Goal: Information Seeking & Learning: Understand process/instructions

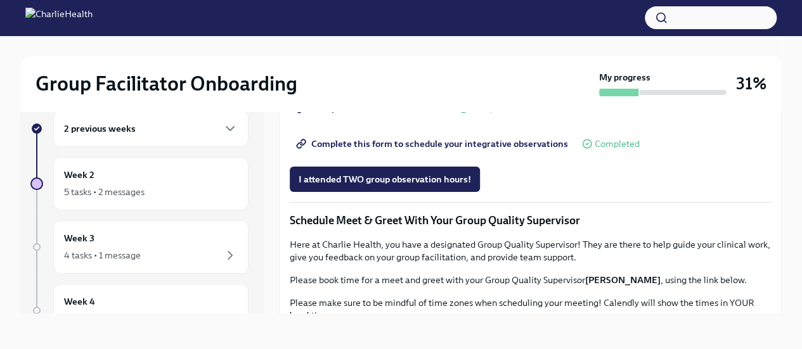
scroll to position [761, 0]
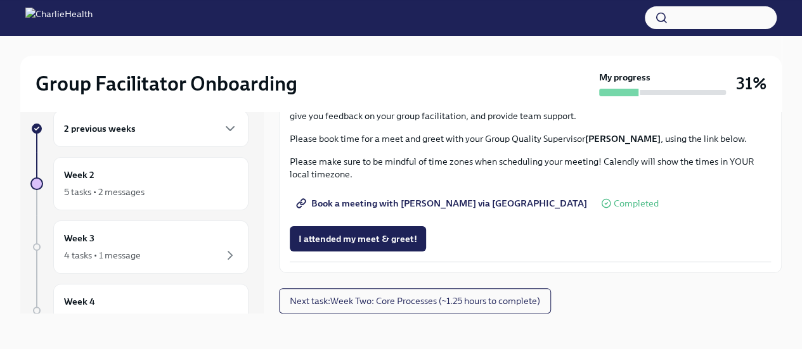
scroll to position [1266, 0]
click at [351, 238] on span "I attended my meet & greet!" at bounding box center [358, 239] width 119 height 13
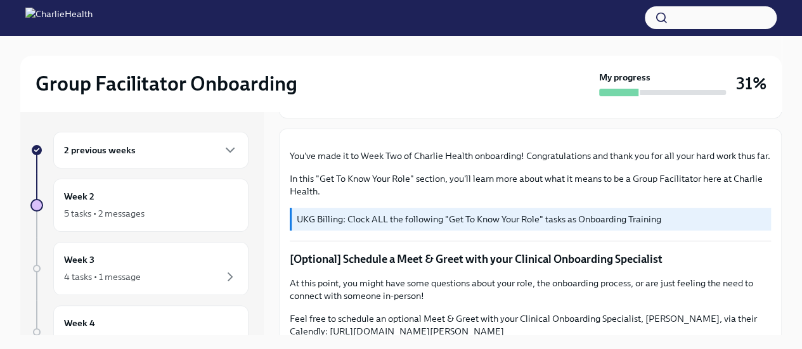
scroll to position [0, 0]
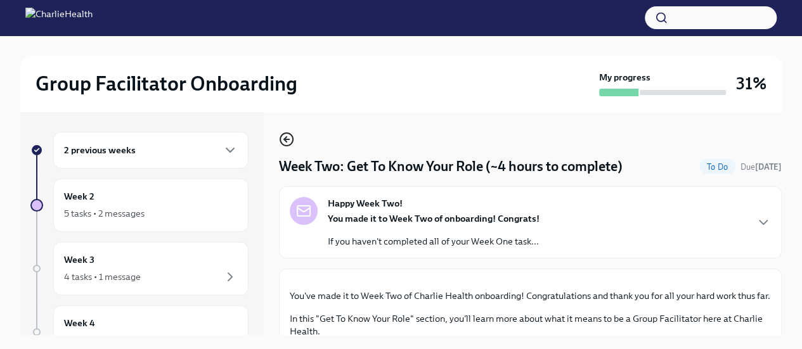
click at [287, 135] on icon "button" at bounding box center [286, 139] width 15 height 15
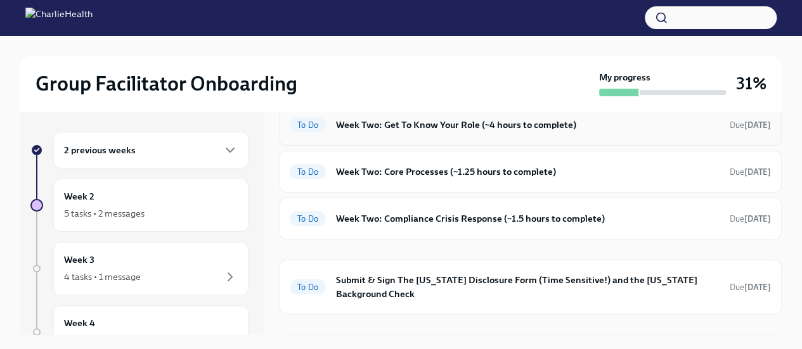
scroll to position [150, 0]
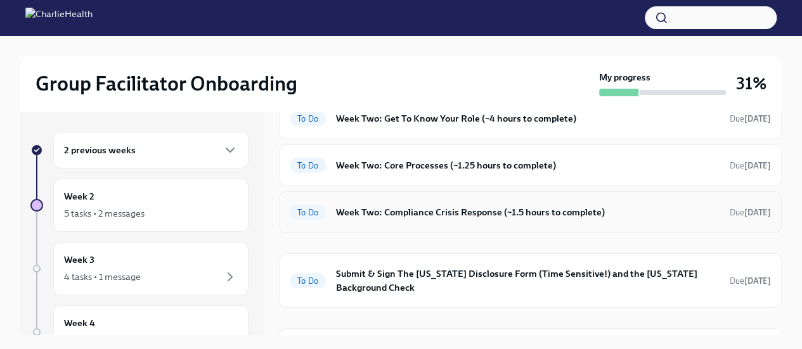
click at [423, 217] on h6 "Week Two: Compliance Crisis Response (~1.5 hours to complete)" at bounding box center [528, 212] width 384 height 14
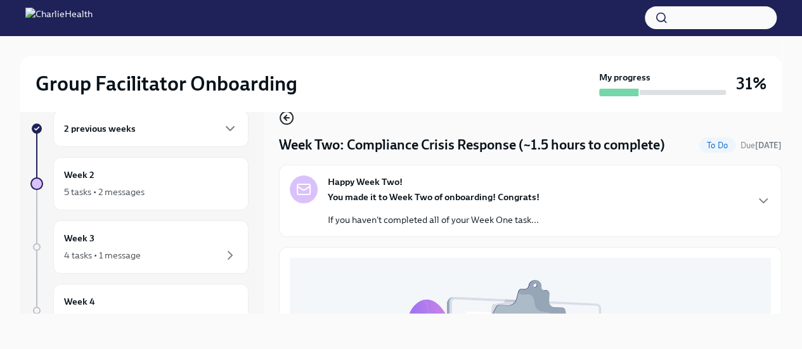
click at [287, 118] on icon "button" at bounding box center [286, 118] width 5 height 0
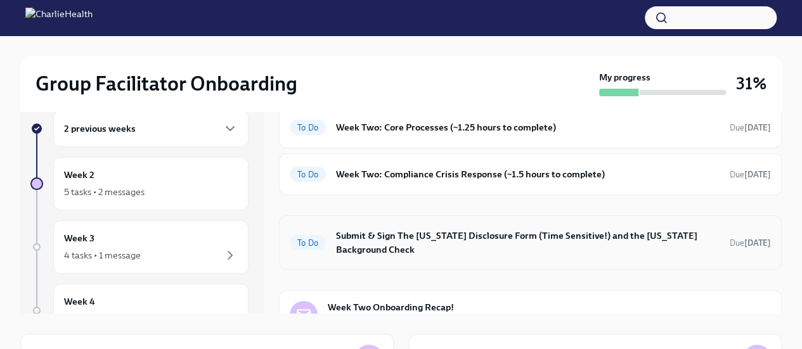
scroll to position [165, 0]
click at [388, 247] on h6 "Submit & Sign The [US_STATE] Disclosure Form (Time Sensitive!) and the [US_STAT…" at bounding box center [528, 244] width 384 height 28
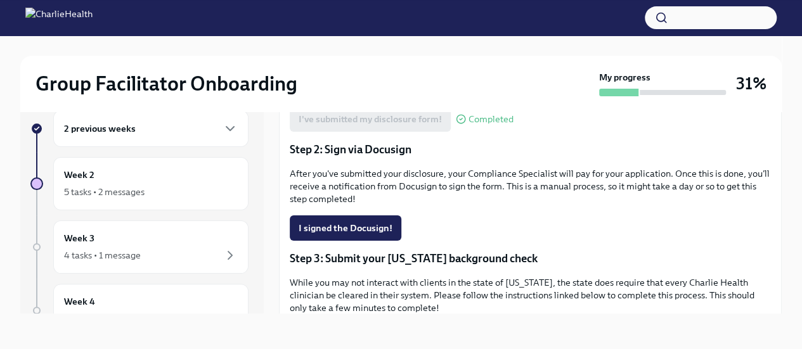
scroll to position [241, 0]
click at [354, 226] on span "I signed the Docusign!" at bounding box center [346, 227] width 94 height 13
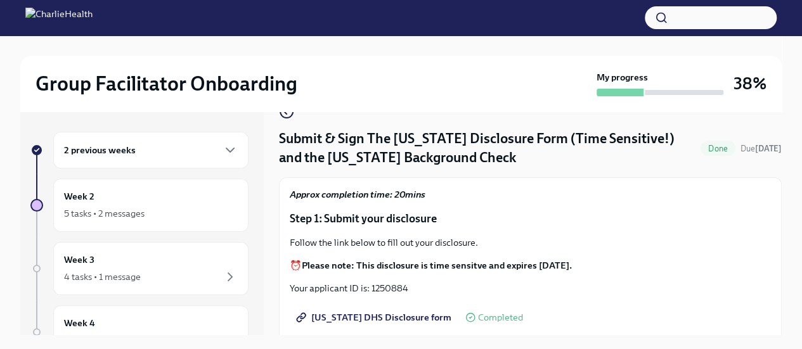
scroll to position [0, 0]
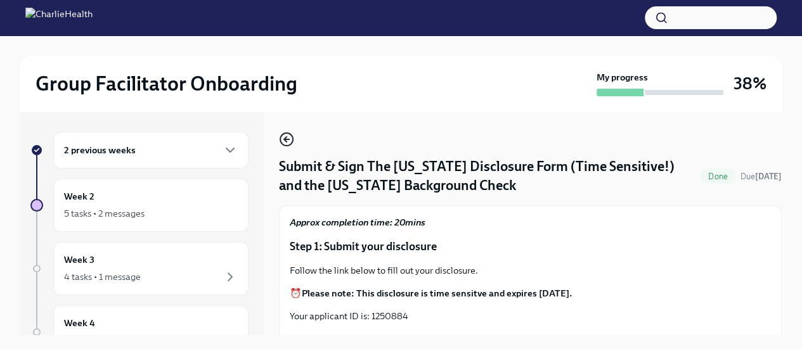
click at [287, 143] on icon "button" at bounding box center [286, 139] width 15 height 15
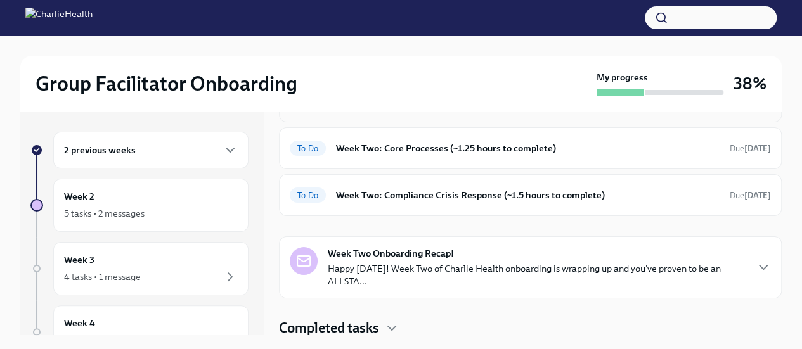
scroll to position [167, 0]
click at [397, 136] on div "To Do Week Two: Core Processes (~1.25 hours to complete) Due [DATE]" at bounding box center [530, 148] width 503 height 42
click at [397, 157] on div "To Do Week Two: Core Processes (~1.25 hours to complete) Due [DATE]" at bounding box center [530, 148] width 503 height 42
click at [403, 148] on h6 "Week Two: Core Processes (~1.25 hours to complete)" at bounding box center [528, 148] width 384 height 14
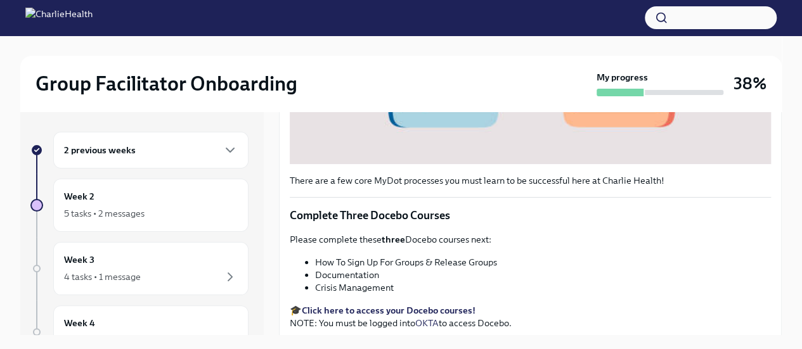
scroll to position [436, 0]
click at [400, 305] on strong "Click here to access your Docebo courses!" at bounding box center [389, 310] width 174 height 11
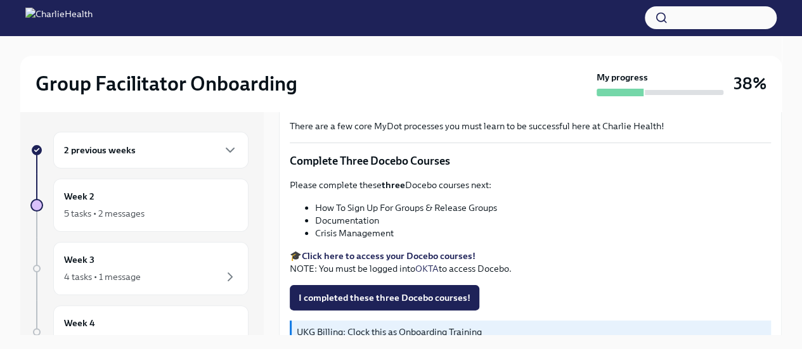
scroll to position [486, 0]
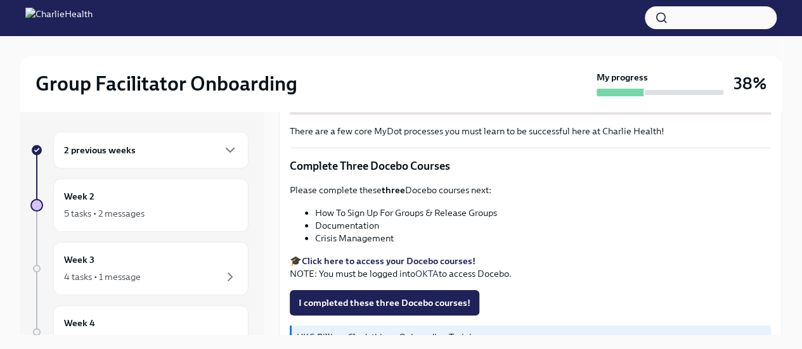
click at [370, 256] on strong "Click here to access your Docebo courses!" at bounding box center [389, 261] width 174 height 11
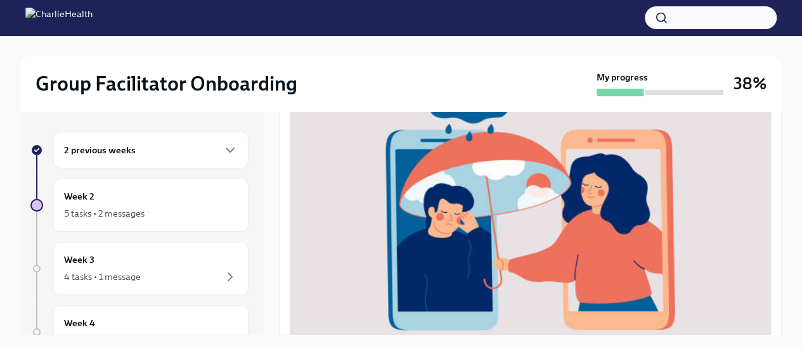
scroll to position [235, 0]
